Goal: Task Accomplishment & Management: Use online tool/utility

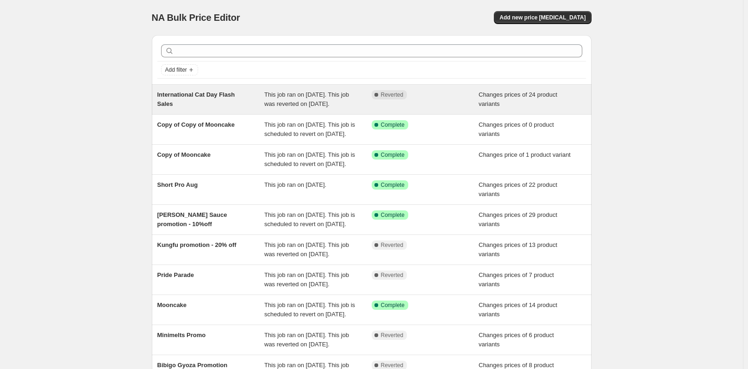
click at [235, 96] on span "International Cat Day Flash Sales" at bounding box center [196, 99] width 78 height 16
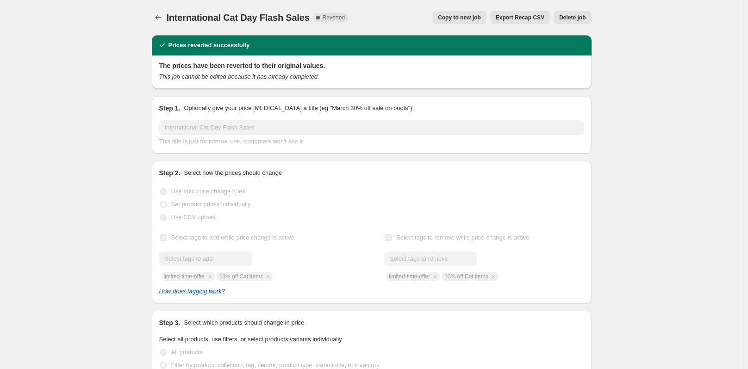
select select "collection"
click at [165, 15] on button "Price change jobs" at bounding box center [158, 17] width 13 height 13
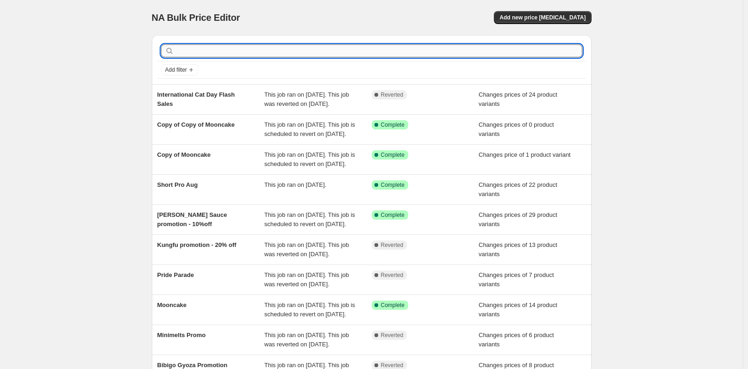
click at [339, 46] on input "text" at bounding box center [379, 50] width 406 height 13
paste input "Pearl + Straw"
type input "Pearl + Straw"
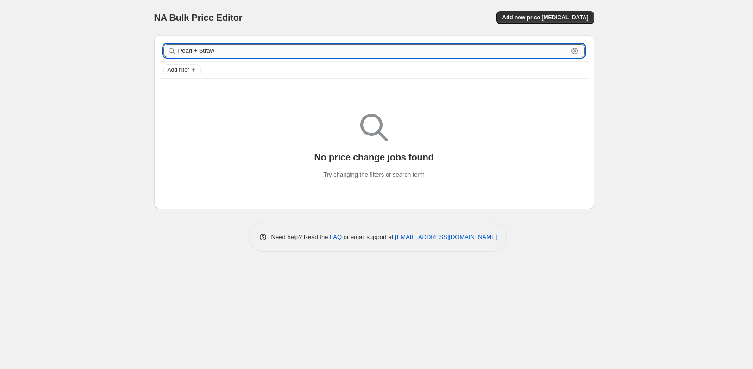
click at [220, 48] on input "Pearl + Straw" at bounding box center [373, 50] width 390 height 13
type input "Pearl"
